Goal: Task Accomplishment & Management: Manage account settings

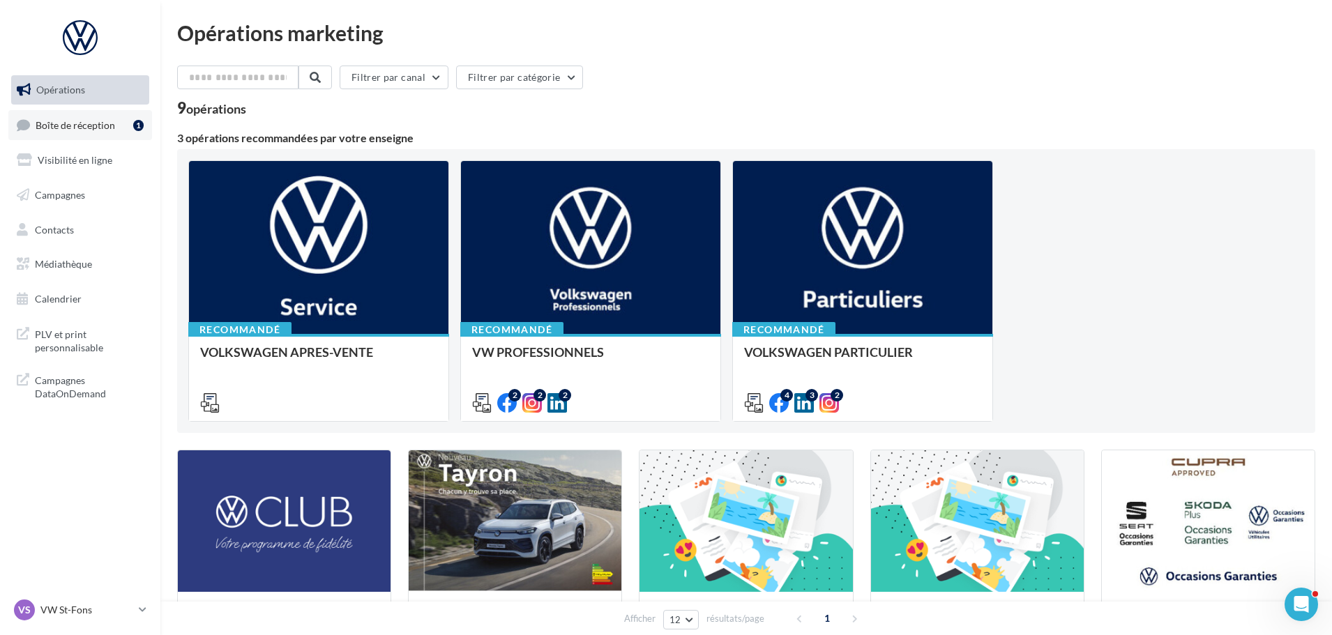
click at [55, 139] on link "Boîte de réception 1" at bounding box center [80, 125] width 144 height 30
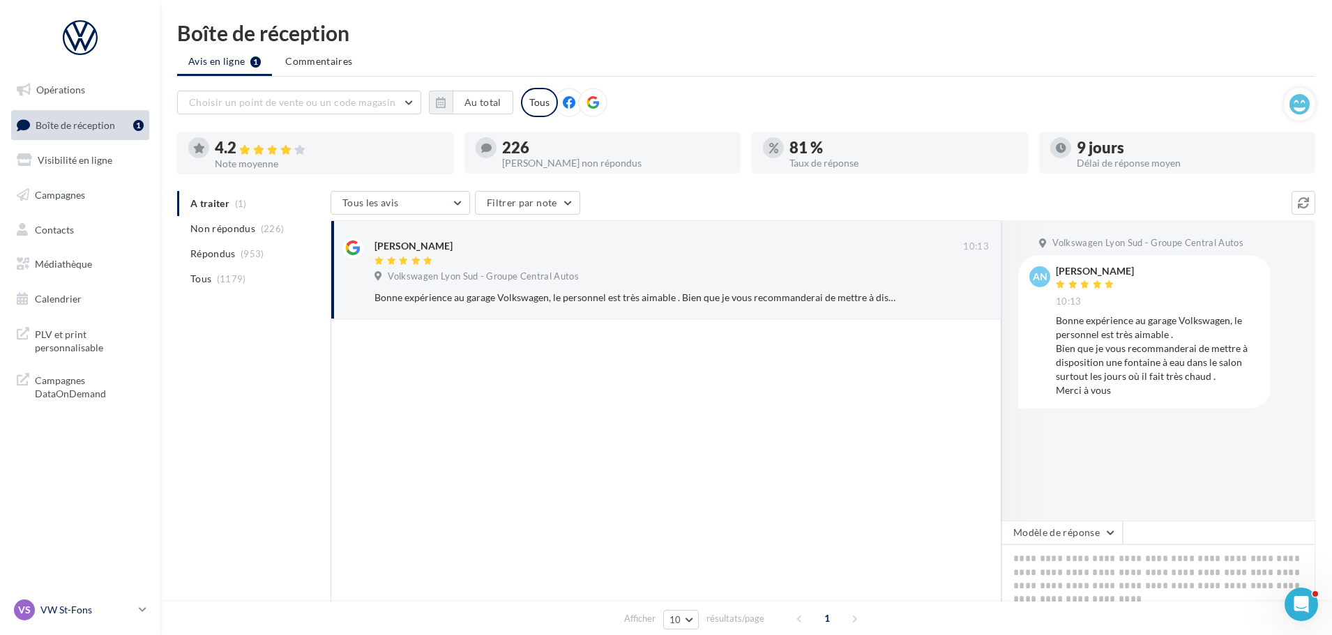
click at [137, 610] on link "VS VW St-Fons vw-stf-gru" at bounding box center [80, 610] width 138 height 26
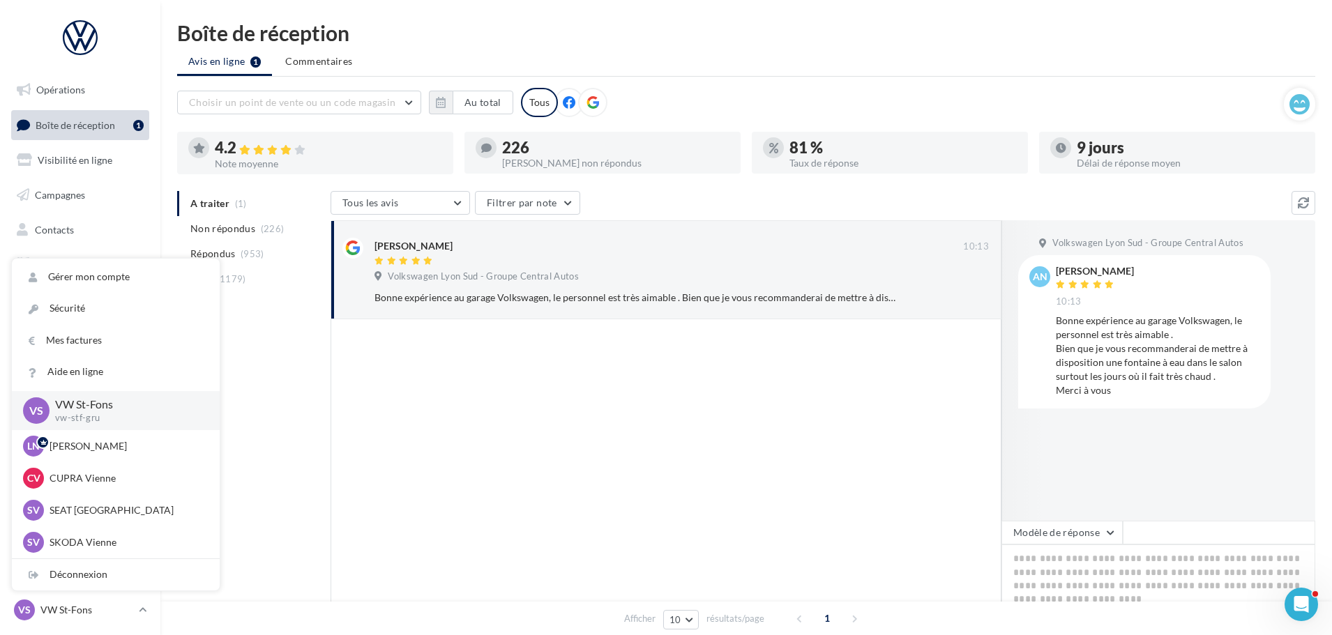
click at [995, 86] on div "Boîte de réception Avis en ligne 1 Commentaires Choisir un point de vente ou un…" at bounding box center [746, 364] width 1172 height 685
